Goal: Information Seeking & Learning: Learn about a topic

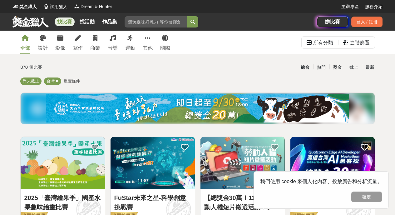
click at [109, 116] on img at bounding box center [197, 108] width 303 height 28
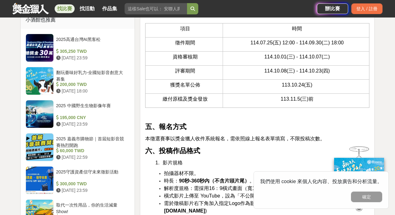
scroll to position [656, 0]
click at [87, 7] on link "找活動" at bounding box center [87, 8] width 20 height 9
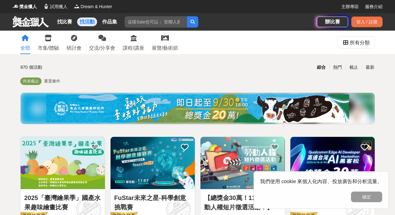
click at [32, 27] on link at bounding box center [31, 22] width 38 height 12
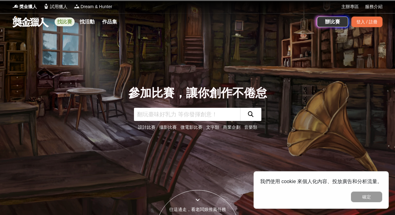
drag, startPoint x: 67, startPoint y: 19, endPoint x: 81, endPoint y: 24, distance: 15.2
click at [67, 19] on link "找比賽" at bounding box center [65, 21] width 20 height 9
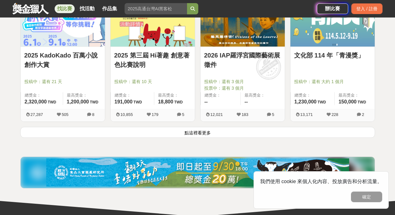
scroll to position [801, 0]
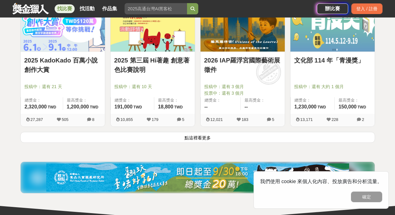
click at [120, 140] on button "點這裡看更多" at bounding box center [197, 137] width 355 height 11
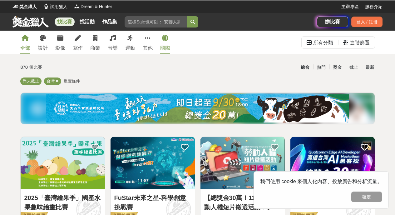
click at [167, 40] on icon at bounding box center [165, 38] width 6 height 6
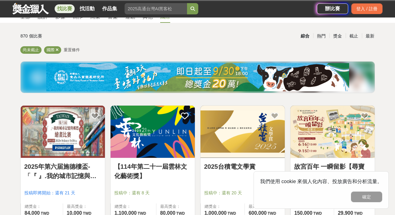
scroll to position [94, 0]
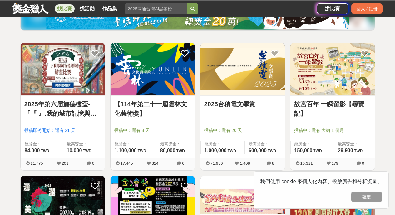
click at [221, 58] on img at bounding box center [243, 69] width 84 height 52
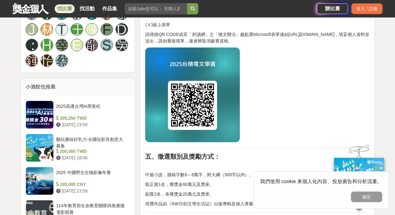
scroll to position [500, 0]
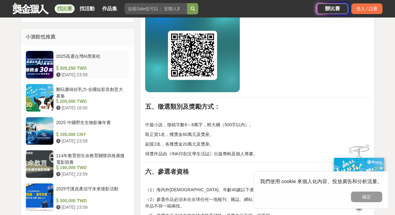
click at [107, 75] on div "[DATE] 23:59" at bounding box center [91, 75] width 71 height 7
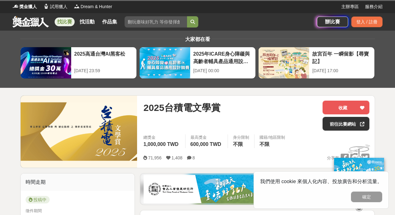
click at [94, 86] on div "大家都在看 2025高通台灣AI黑客松 [DATE] 23:59 [DATE]ICARE身心障礙與高齡者輔具產品通用設計競賽 [DATE] 00:00 故宮百…" at bounding box center [197, 59] width 365 height 57
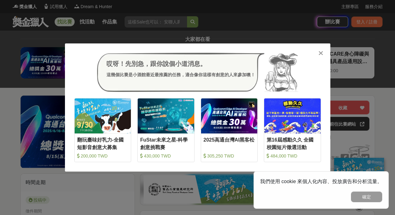
drag, startPoint x: 322, startPoint y: 54, endPoint x: 315, endPoint y: 56, distance: 6.7
click at [322, 54] on icon at bounding box center [321, 53] width 5 height 6
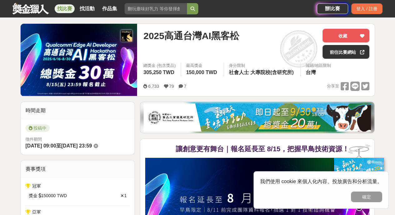
scroll to position [62, 0]
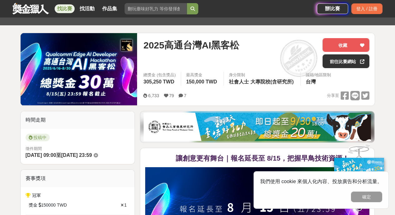
click at [202, 118] on img at bounding box center [257, 127] width 227 height 28
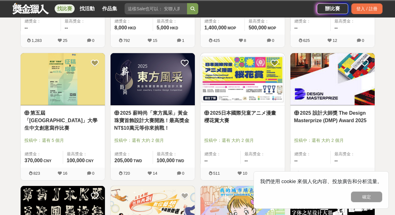
scroll to position [469, 0]
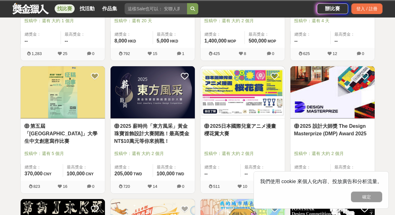
click at [221, 95] on img at bounding box center [243, 92] width 84 height 52
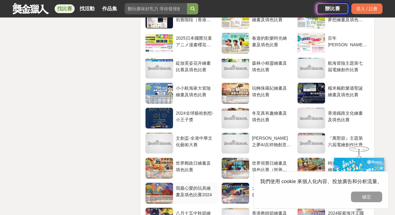
scroll to position [1781, 0]
